Goal: Check status: Check status

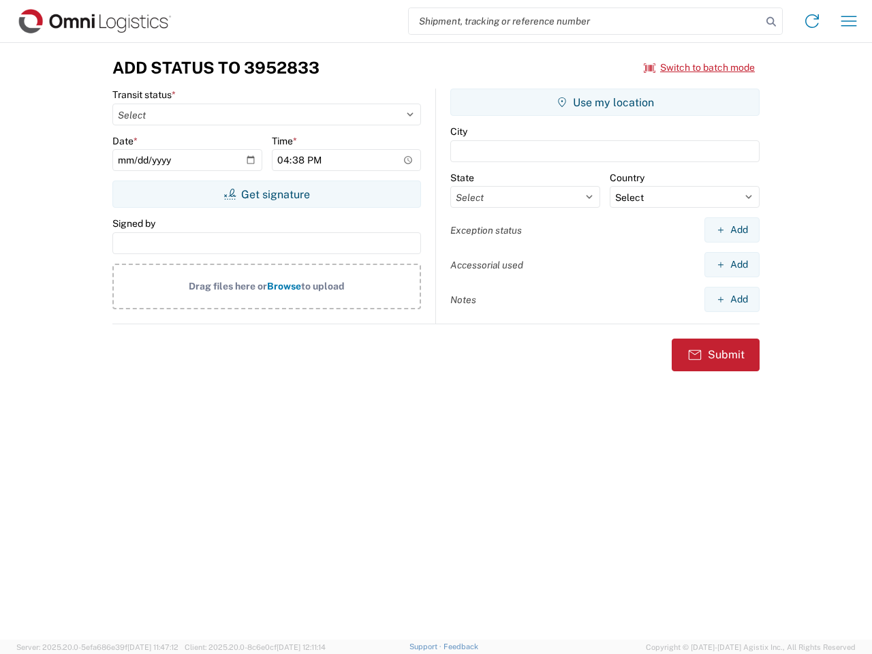
click at [585, 21] on input "search" at bounding box center [585, 21] width 353 height 26
click at [772, 22] on icon at bounding box center [771, 21] width 19 height 19
click at [812, 21] on icon at bounding box center [813, 21] width 22 height 22
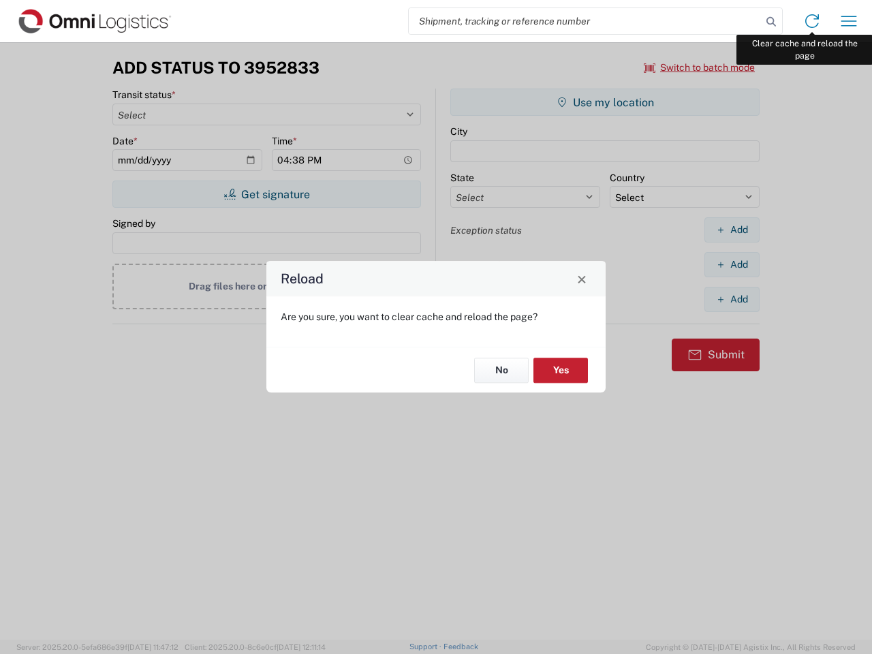
click at [849, 21] on div "Reload Are you sure, you want to clear cache and reload the page? No Yes" at bounding box center [436, 327] width 872 height 654
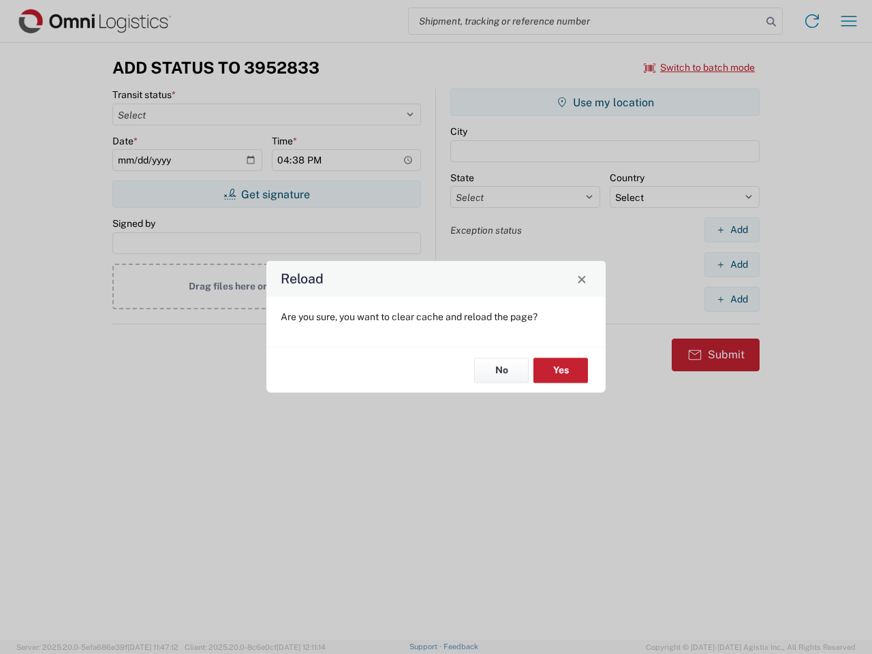
click at [700, 67] on div "Reload Are you sure, you want to clear cache and reload the page? No Yes" at bounding box center [436, 327] width 872 height 654
click at [267, 194] on div "Reload Are you sure, you want to clear cache and reload the page? No Yes" at bounding box center [436, 327] width 872 height 654
click at [605, 102] on div "Reload Are you sure, you want to clear cache and reload the page? No Yes" at bounding box center [436, 327] width 872 height 654
click at [732, 230] on div "Reload Are you sure, you want to clear cache and reload the page? No Yes" at bounding box center [436, 327] width 872 height 654
click at [732, 264] on div "Reload Are you sure, you want to clear cache and reload the page? No Yes" at bounding box center [436, 327] width 872 height 654
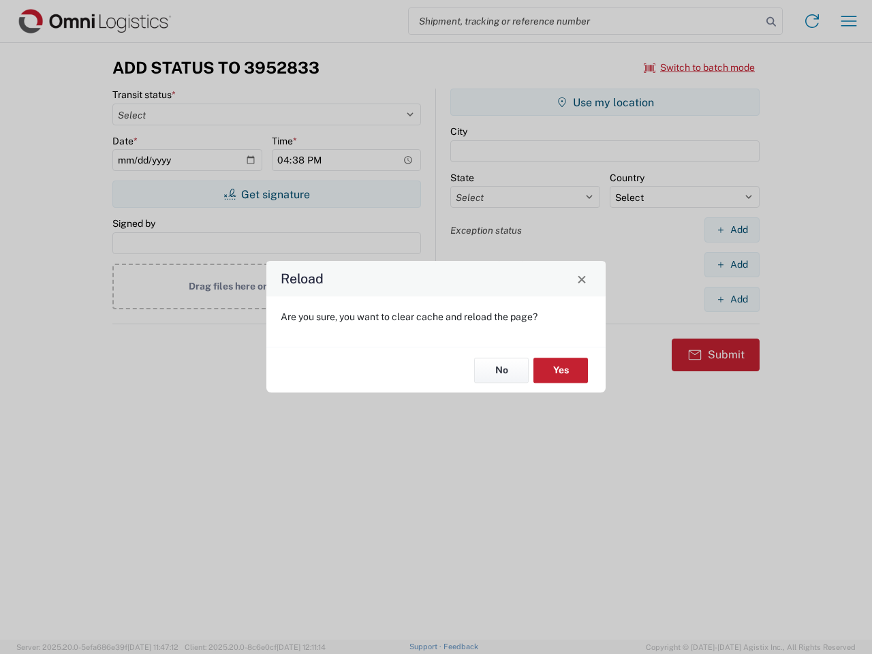
click at [732, 299] on div "Reload Are you sure, you want to clear cache and reload the page? No Yes" at bounding box center [436, 327] width 872 height 654
